Goal: Transaction & Acquisition: Purchase product/service

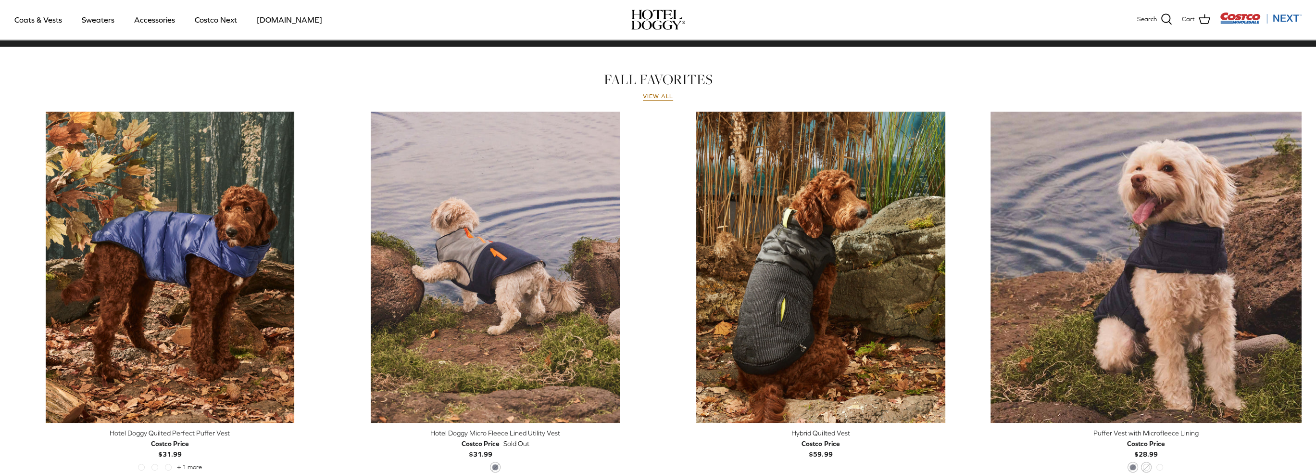
scroll to position [528, 0]
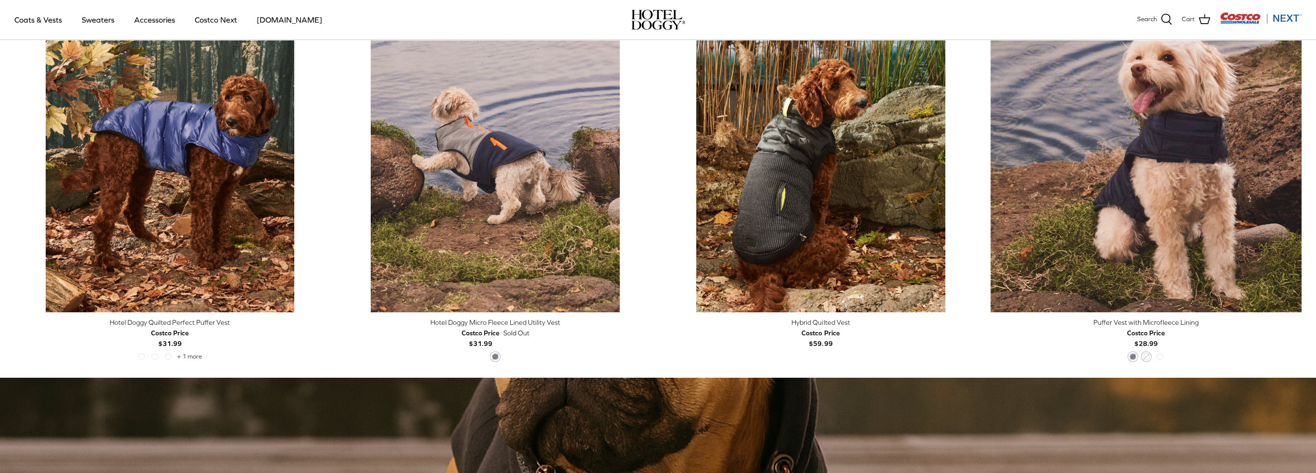
click at [208, 323] on div "Hotel Doggy Quilted Perfect Puffer Vest" at bounding box center [169, 322] width 311 height 11
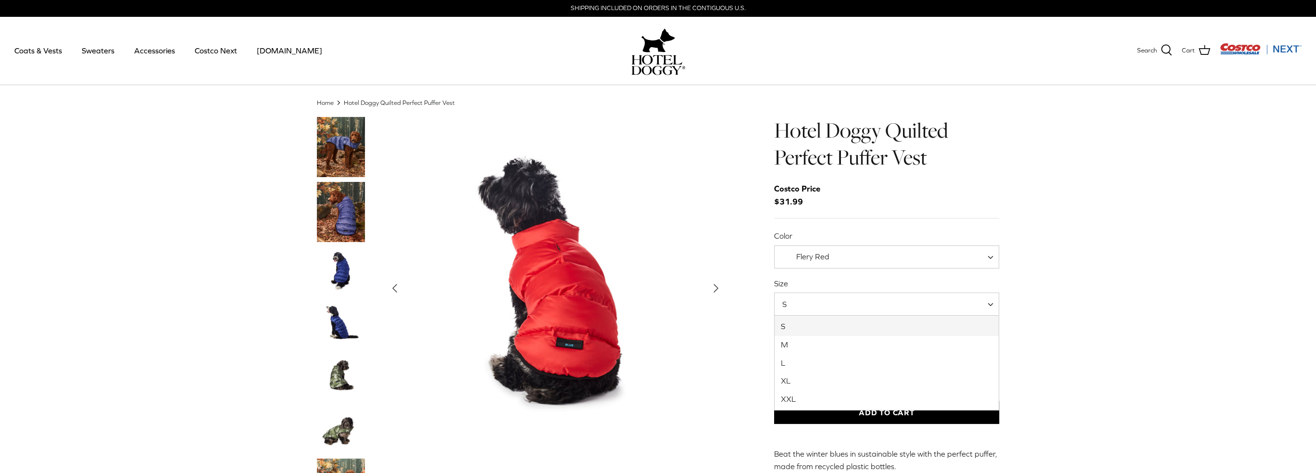
click at [857, 303] on span "S" at bounding box center [887, 303] width 226 height 23
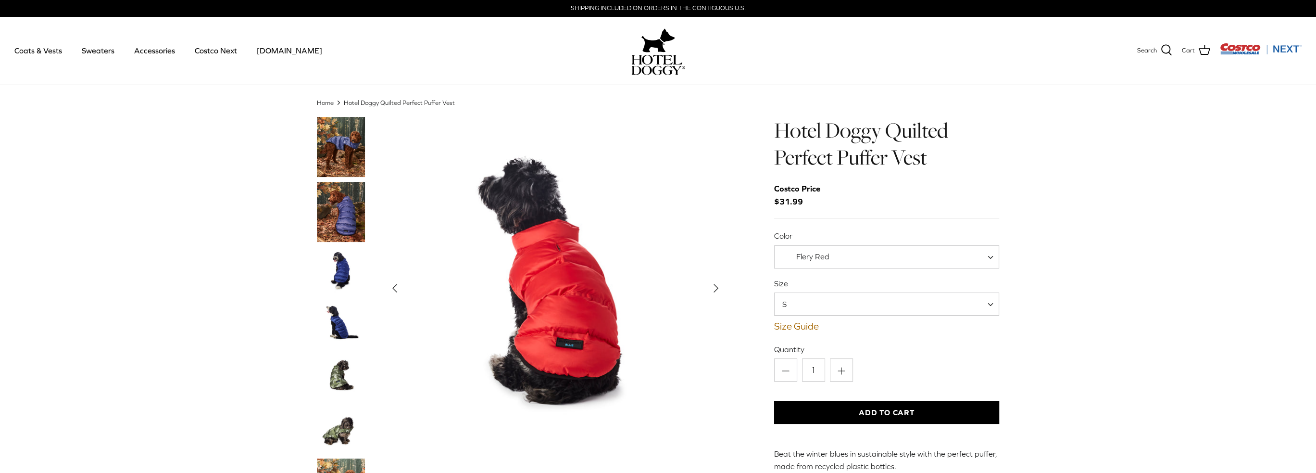
click at [857, 303] on span "S" at bounding box center [887, 303] width 226 height 23
click at [782, 326] on link "Size Guide" at bounding box center [887, 326] width 226 height 12
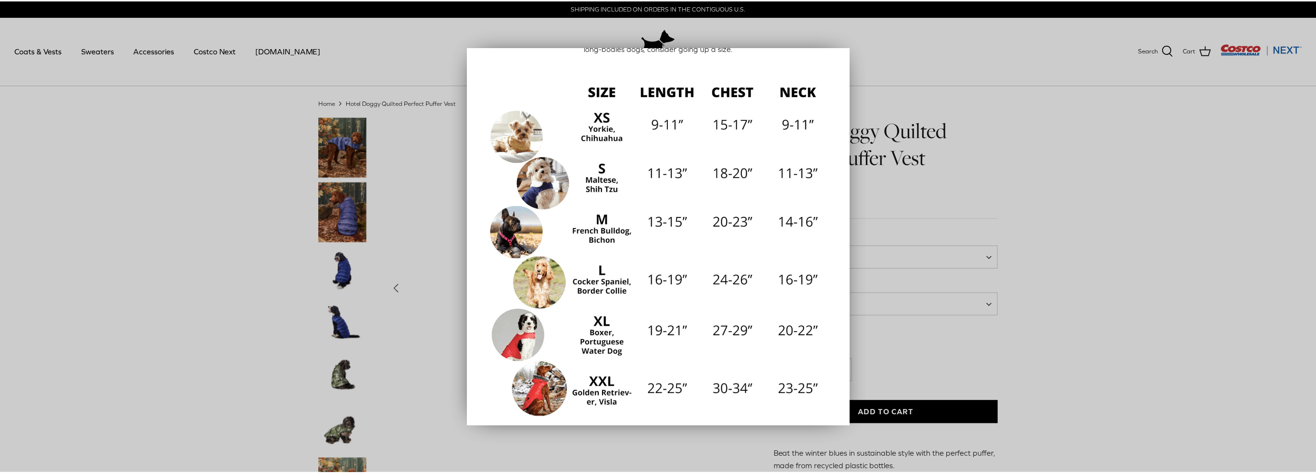
scroll to position [106, 0]
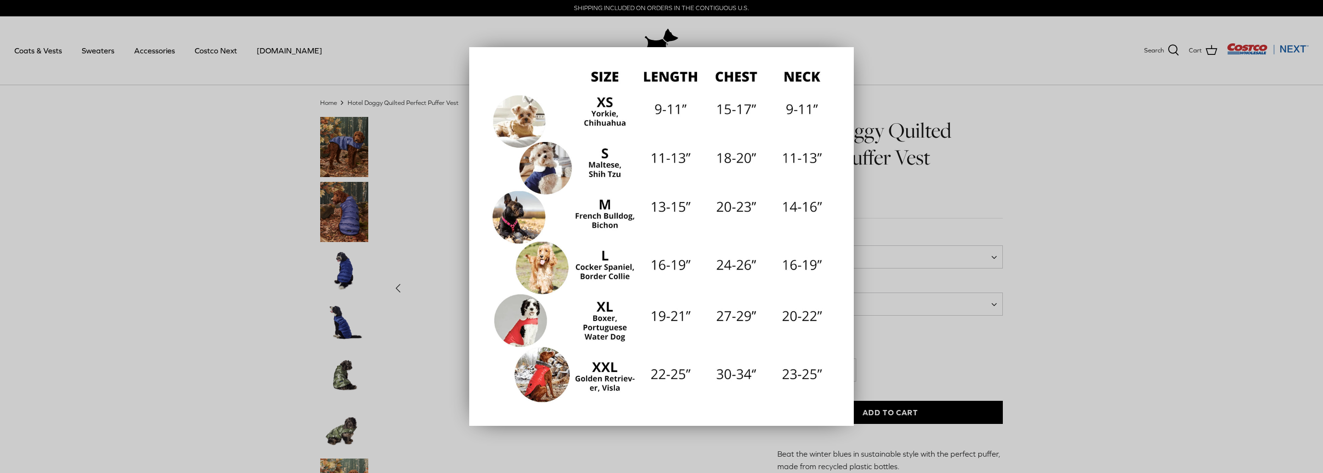
click at [1114, 143] on div at bounding box center [661, 236] width 1323 height 473
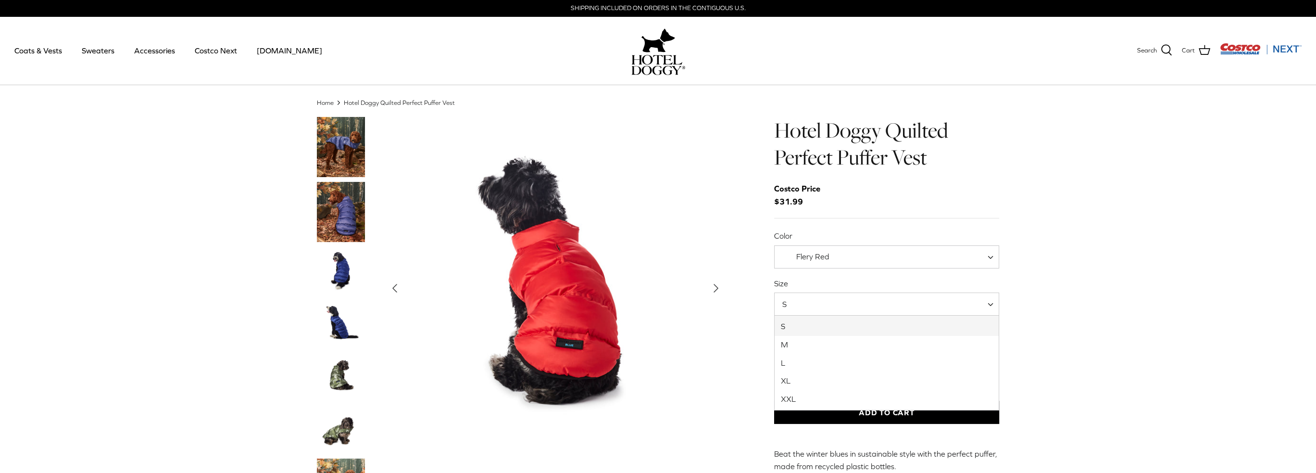
click at [931, 311] on span "S" at bounding box center [887, 303] width 226 height 23
select select "XL"
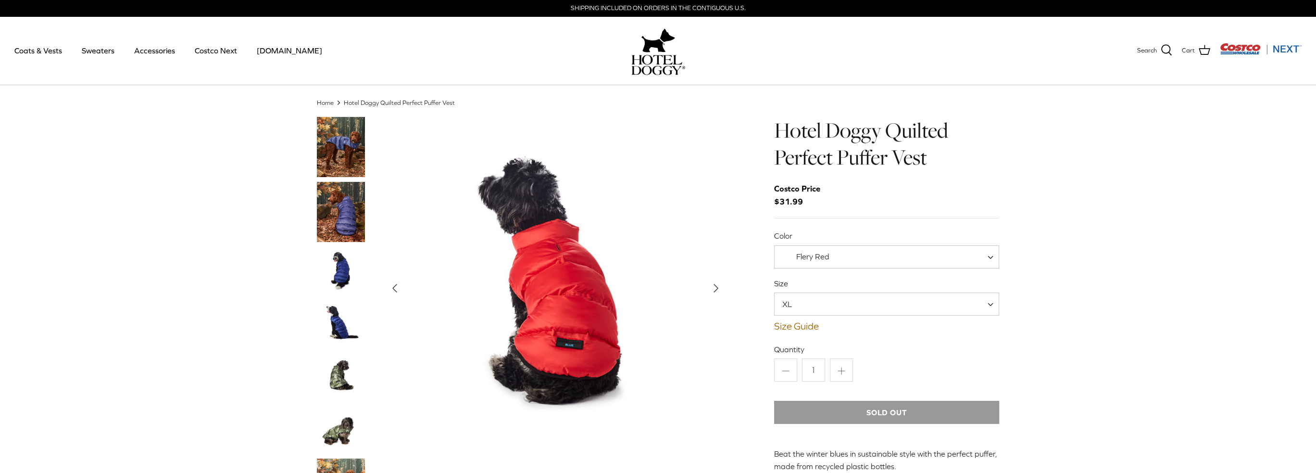
drag, startPoint x: 1146, startPoint y: 261, endPoint x: 1113, endPoint y: 257, distance: 33.3
click at [1145, 261] on div "Home Right Hotel Doggy Quilted Perfect Puffer Vest Left Right" at bounding box center [658, 469] width 1316 height 742
click at [347, 211] on img "Thumbnail Link" at bounding box center [341, 212] width 48 height 60
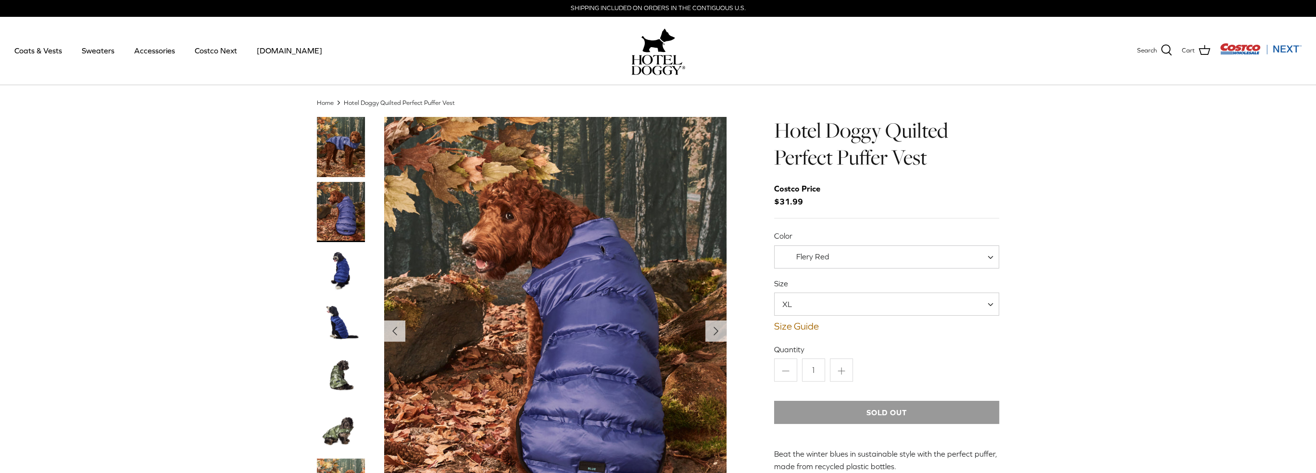
click at [347, 276] on img "Thumbnail Link" at bounding box center [341, 271] width 48 height 48
